Goal: Information Seeking & Learning: Learn about a topic

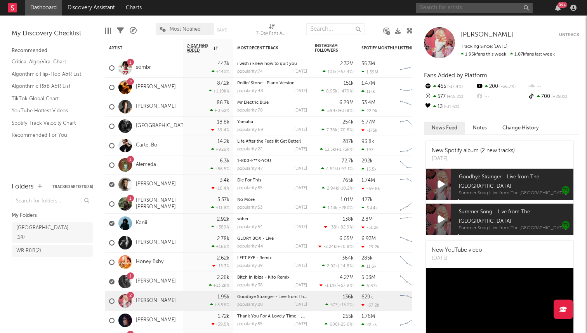
click at [489, 7] on input "text" at bounding box center [474, 8] width 117 height 10
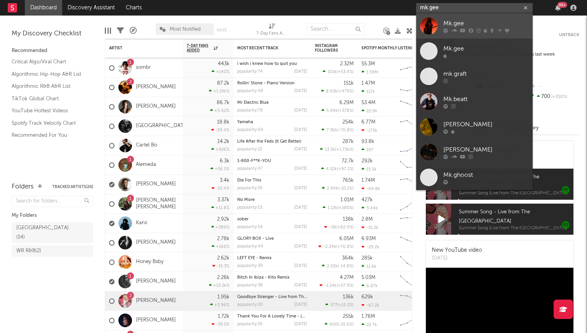
type input "mk.gee"
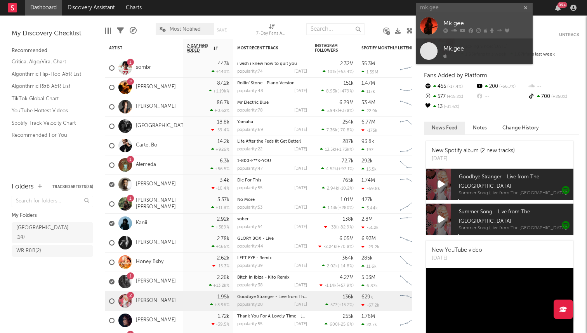
click at [462, 23] on div "Mk.gee" at bounding box center [486, 23] width 85 height 9
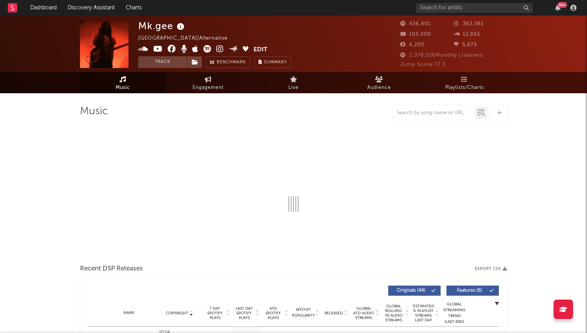
select select "6m"
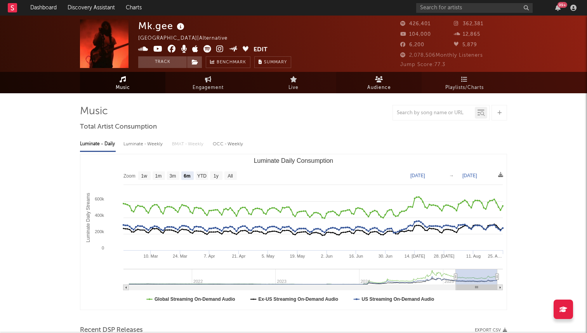
click at [379, 84] on span "Audience" at bounding box center [379, 87] width 24 height 9
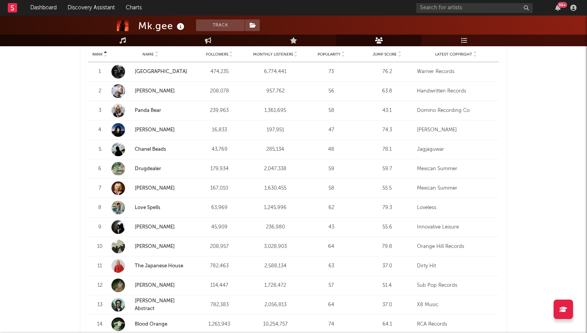
scroll to position [329, 0]
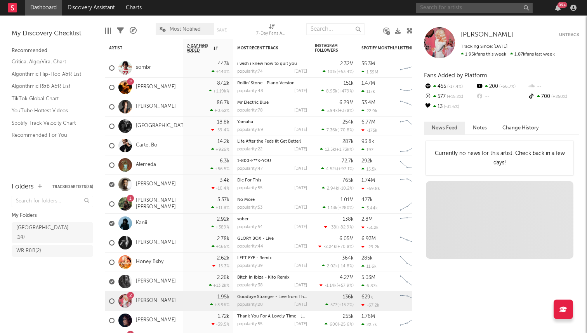
click at [450, 10] on input "text" at bounding box center [474, 8] width 117 height 10
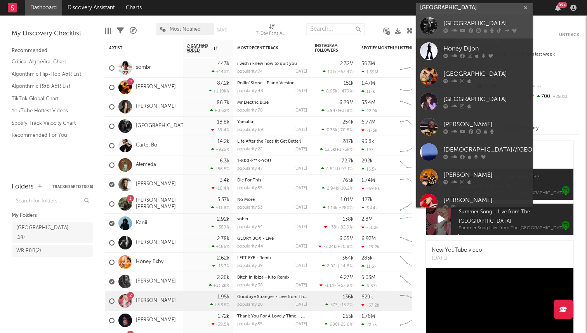
type input "[GEOGRAPHIC_DATA]"
click at [447, 23] on div "[GEOGRAPHIC_DATA]" at bounding box center [486, 23] width 85 height 9
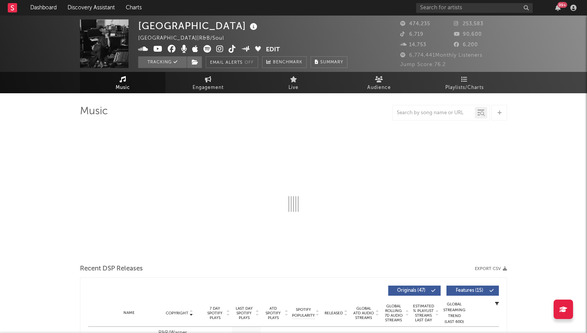
select select "6m"
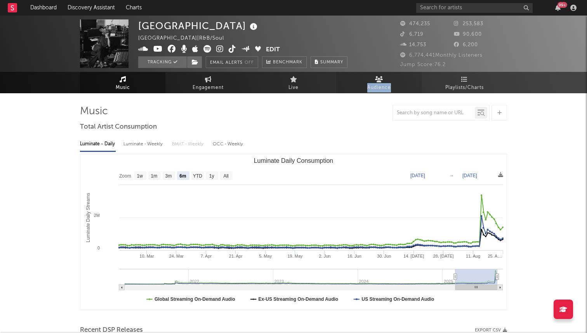
click at [383, 80] on icon at bounding box center [379, 79] width 8 height 6
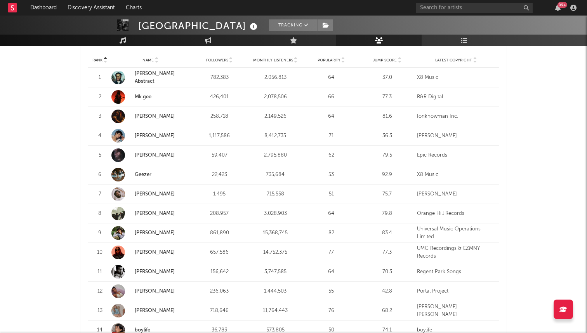
scroll to position [322, 0]
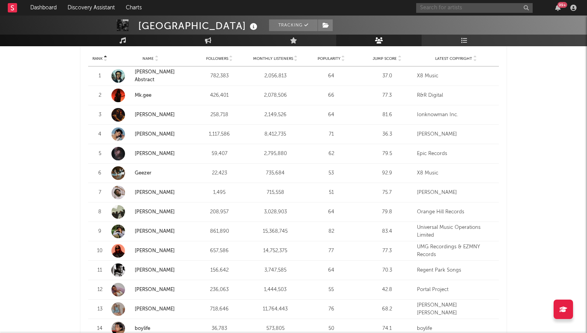
click at [440, 6] on input "text" at bounding box center [474, 8] width 117 height 10
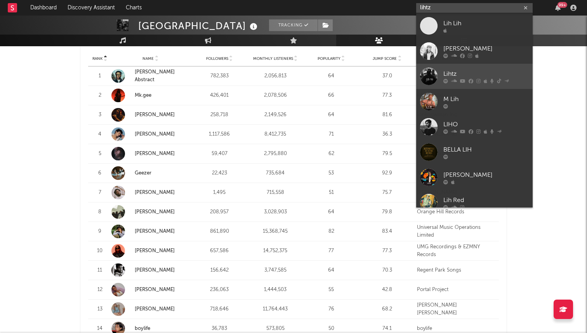
type input "lihtz"
click at [451, 77] on div "Lihtz" at bounding box center [486, 73] width 85 height 9
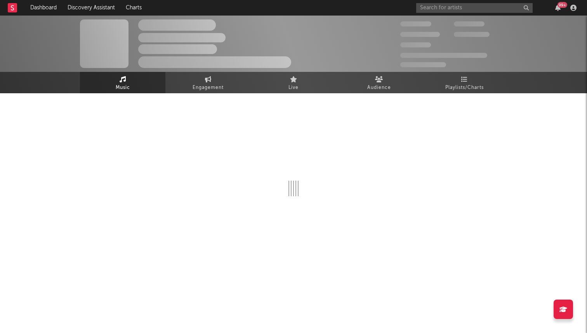
select select "6m"
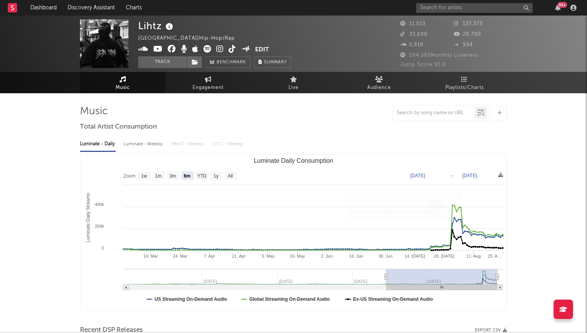
click at [146, 147] on div "Luminate - Weekly" at bounding box center [144, 143] width 41 height 13
select select "6m"
